Goal: Task Accomplishment & Management: Manage account settings

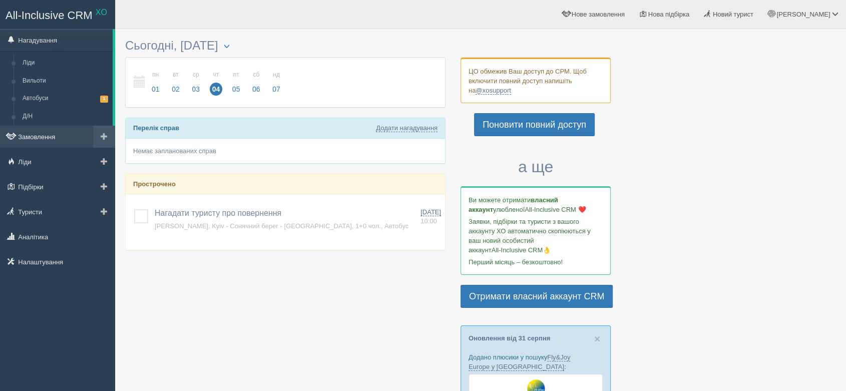
click at [62, 137] on link "Замовлення" at bounding box center [57, 137] width 115 height 22
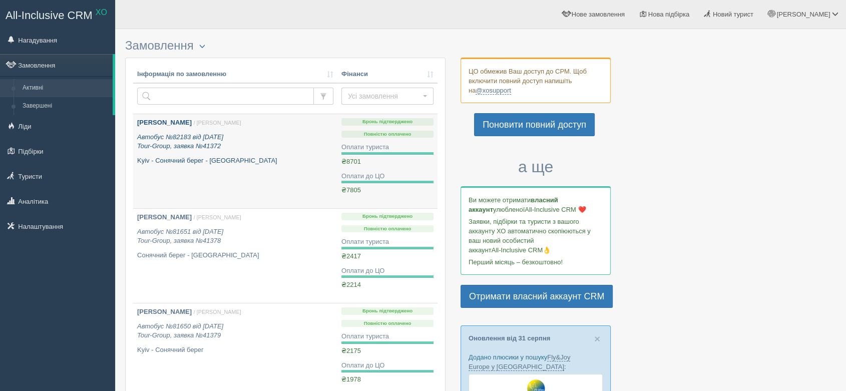
click at [184, 141] on p "Автобус №82183 від 05.05.2025 Tour-Group, заявка №41372" at bounding box center [235, 142] width 196 height 19
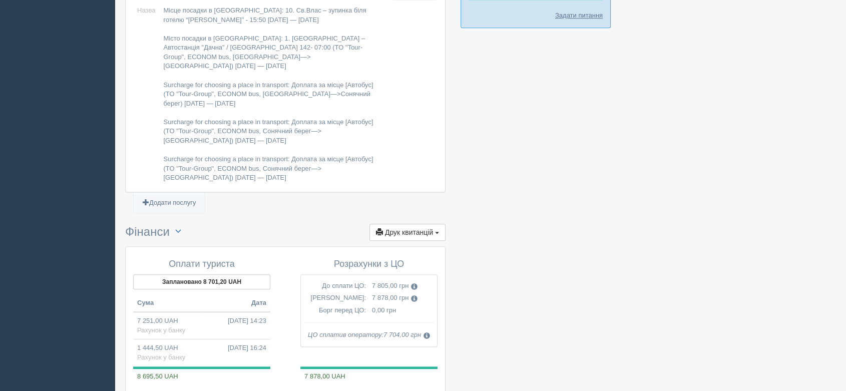
scroll to position [786, 0]
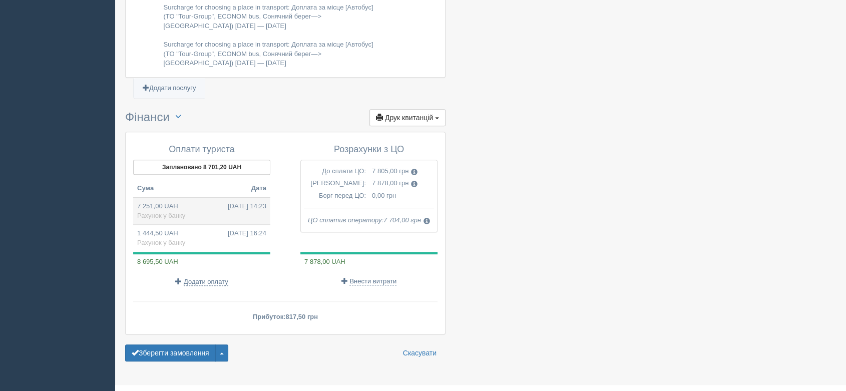
click at [228, 202] on span "[DATE] 14:23" at bounding box center [247, 207] width 39 height 10
type input "7251.00"
type input "48.34"
select select "1166"
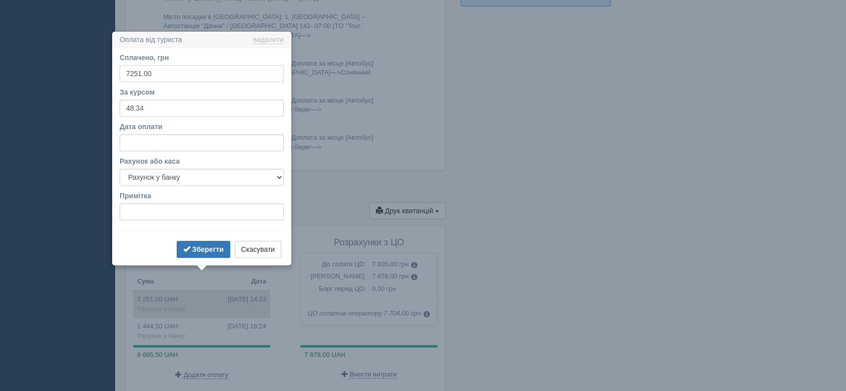
scroll to position [724, 0]
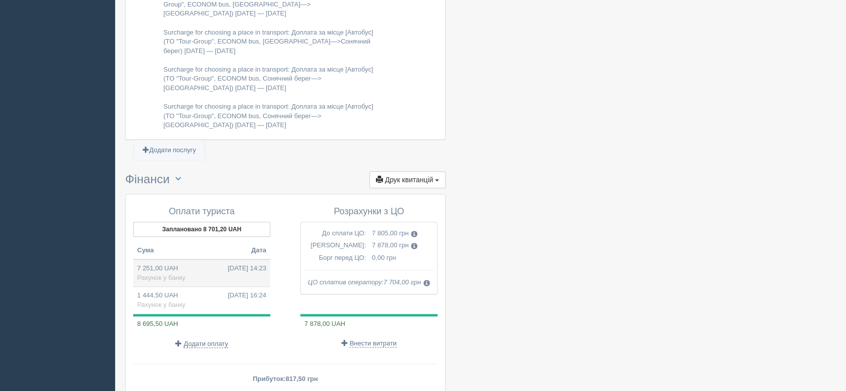
click at [164, 274] on span "Рахунок у банку" at bounding box center [161, 278] width 48 height 8
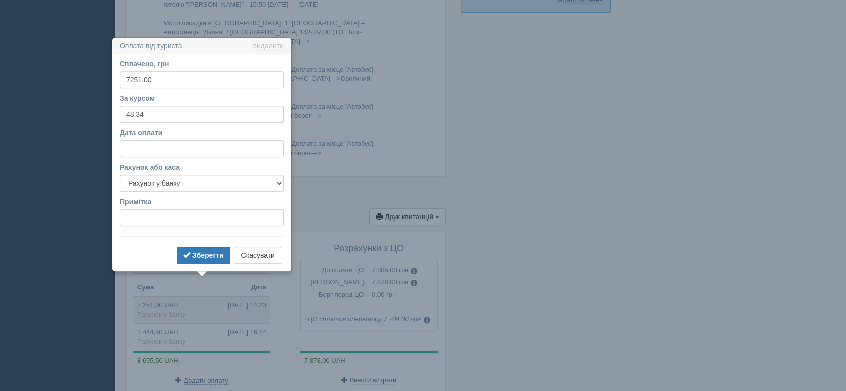
scroll to position [668, 0]
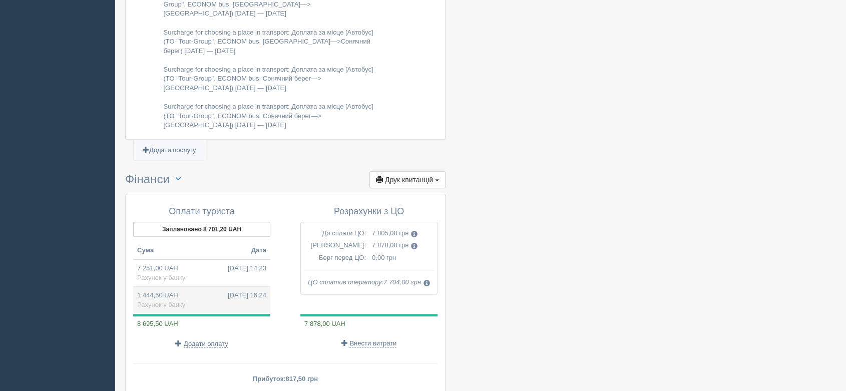
click at [254, 291] on span "[DATE] 16:24" at bounding box center [247, 296] width 39 height 10
type input "1444.50"
type input "48.15"
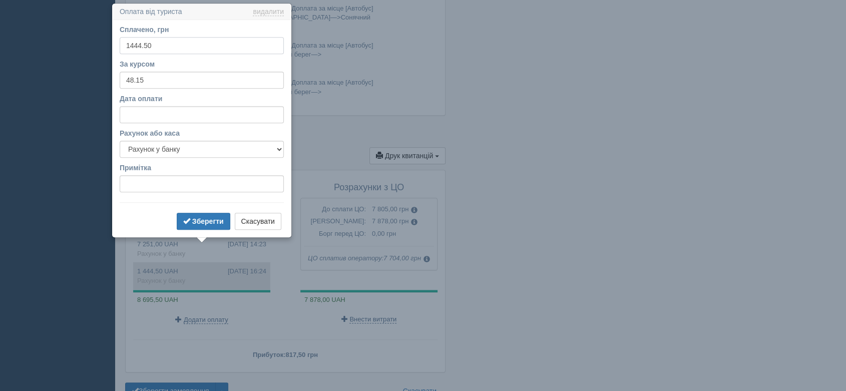
scroll to position [751, 0]
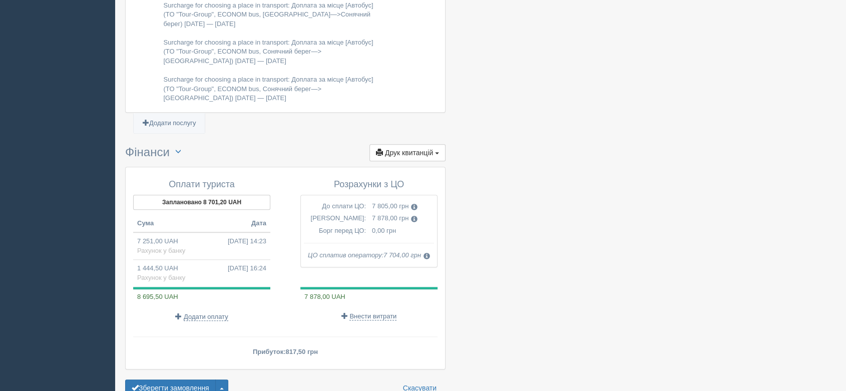
click at [187, 232] on td "7 251,00 UAH [DATE] 14:23 Рахунок у банку" at bounding box center [201, 246] width 137 height 28
type input "7251.00"
type input "48.34"
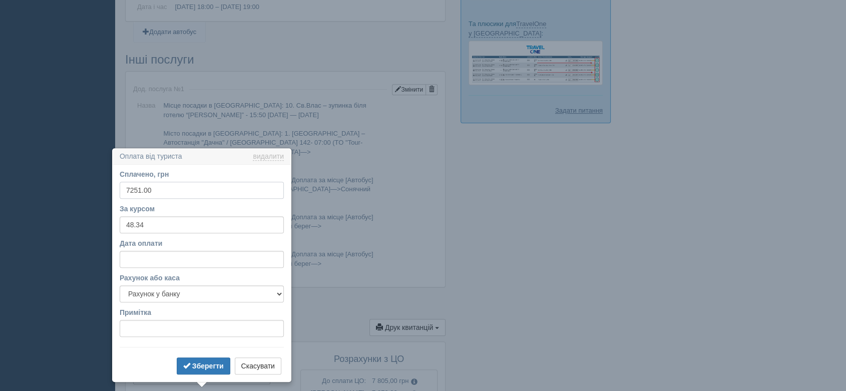
scroll to position [556, 0]
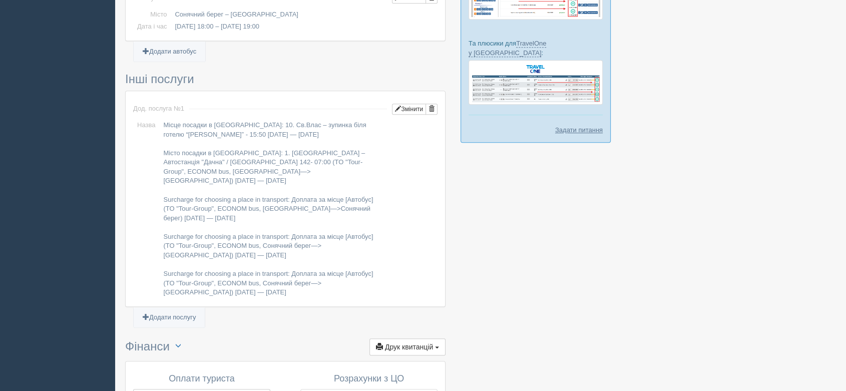
click at [606, 194] on div at bounding box center [480, 37] width 711 height 1118
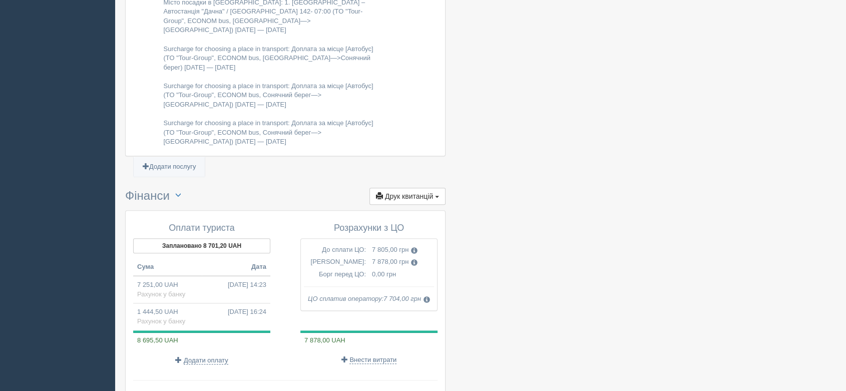
scroll to position [724, 0]
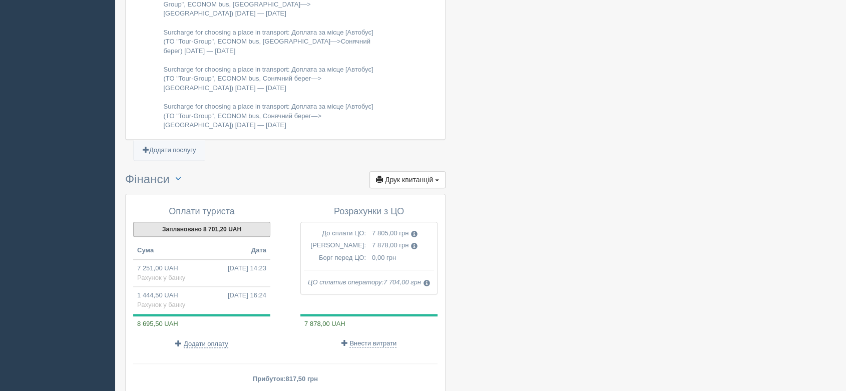
click at [220, 222] on button "Заплановано 8 701,20 UAH" at bounding box center [201, 229] width 137 height 15
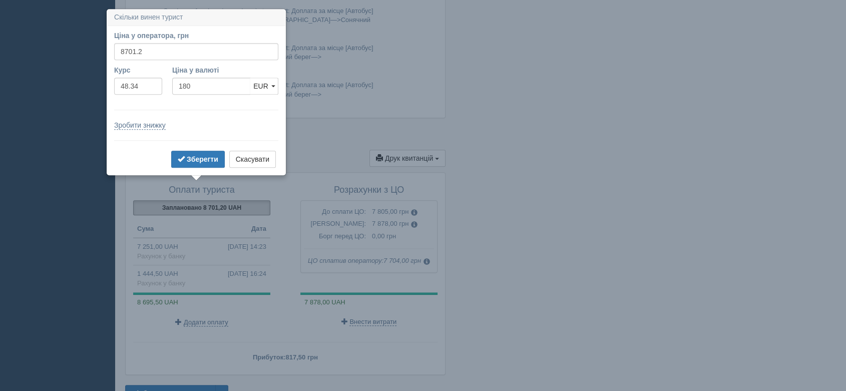
scroll to position [753, 0]
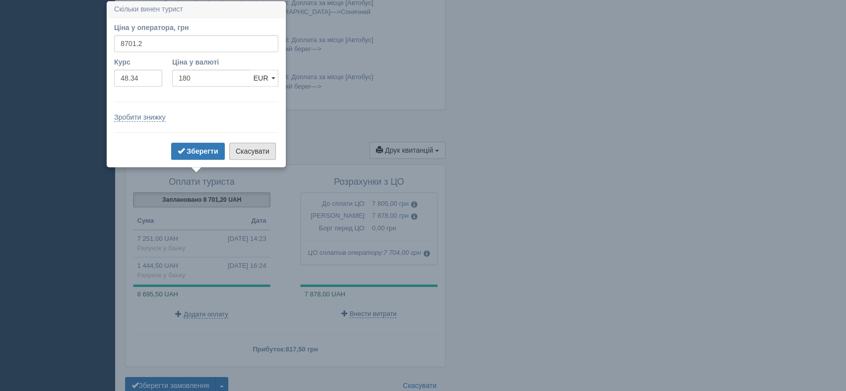
click at [258, 150] on button "Скасувати" at bounding box center [252, 151] width 47 height 17
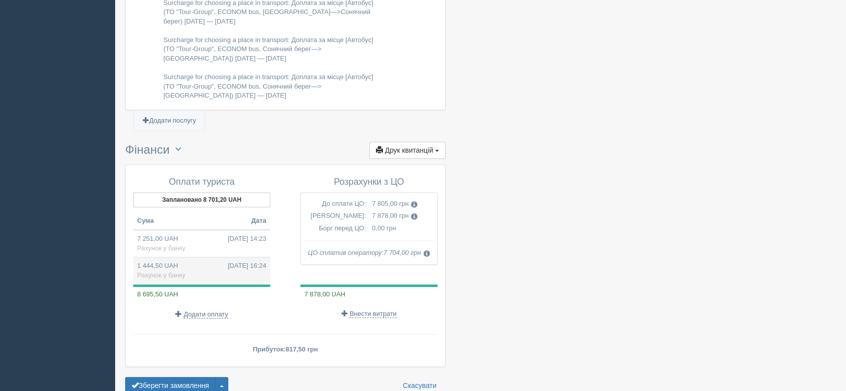
click at [228, 261] on span "[DATE] 16:24" at bounding box center [247, 266] width 39 height 10
type input "1444.50"
type input "48.15"
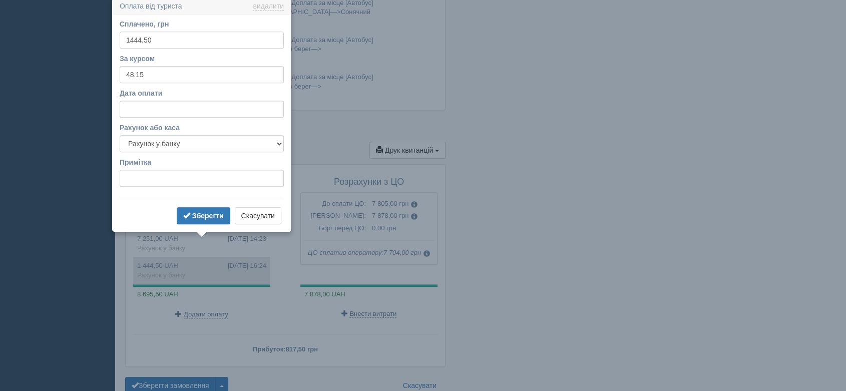
scroll to position [751, 0]
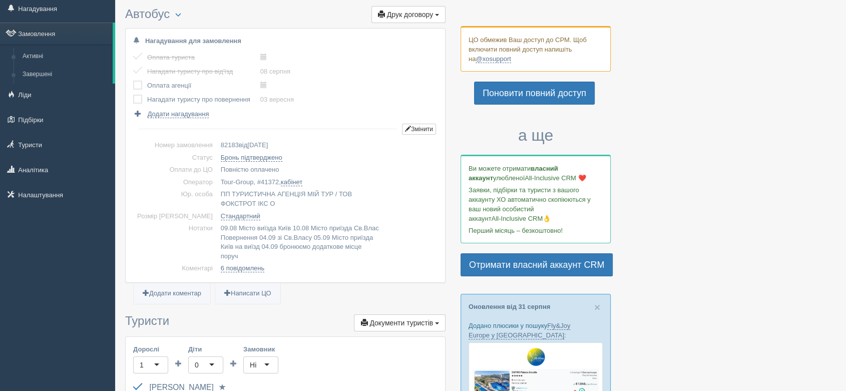
scroll to position [0, 0]
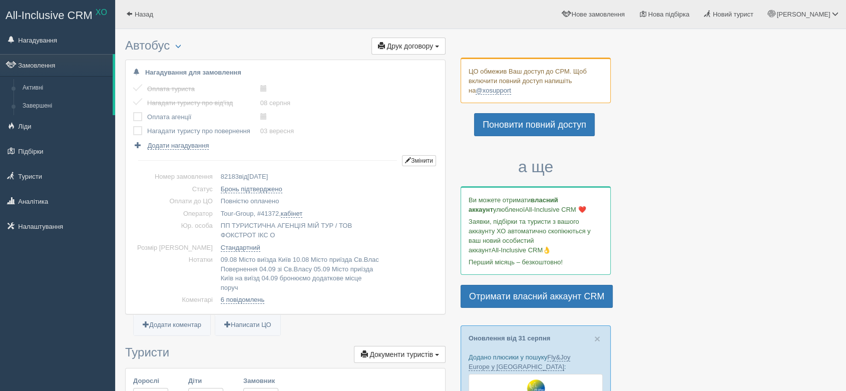
click at [133, 112] on label at bounding box center [133, 112] width 0 height 0
click at [0, 0] on input "checkbox" at bounding box center [0, 0] width 0 height 0
drag, startPoint x: 139, startPoint y: 128, endPoint x: 145, endPoint y: 134, distance: 8.5
click at [133, 126] on label at bounding box center [133, 126] width 0 height 0
click at [0, 0] on input "checkbox" at bounding box center [0, 0] width 0 height 0
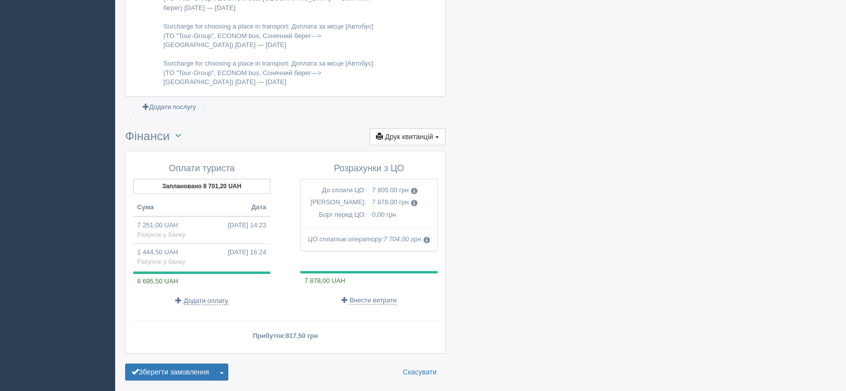
scroll to position [839, 0]
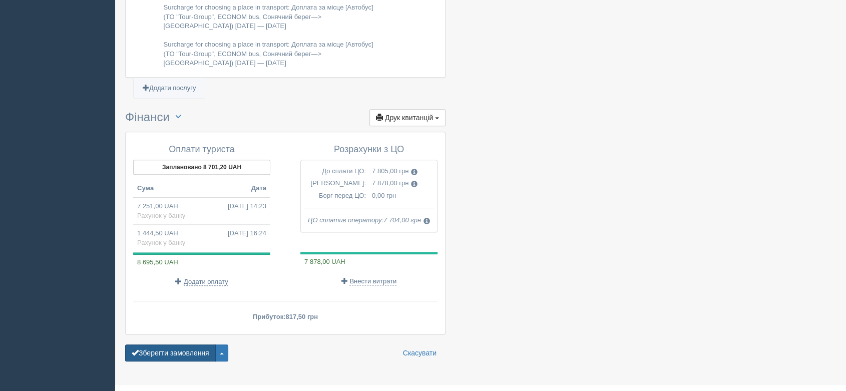
click at [166, 344] on button "Зберегти замовлення" at bounding box center [170, 352] width 91 height 17
